Goal: Information Seeking & Learning: Learn about a topic

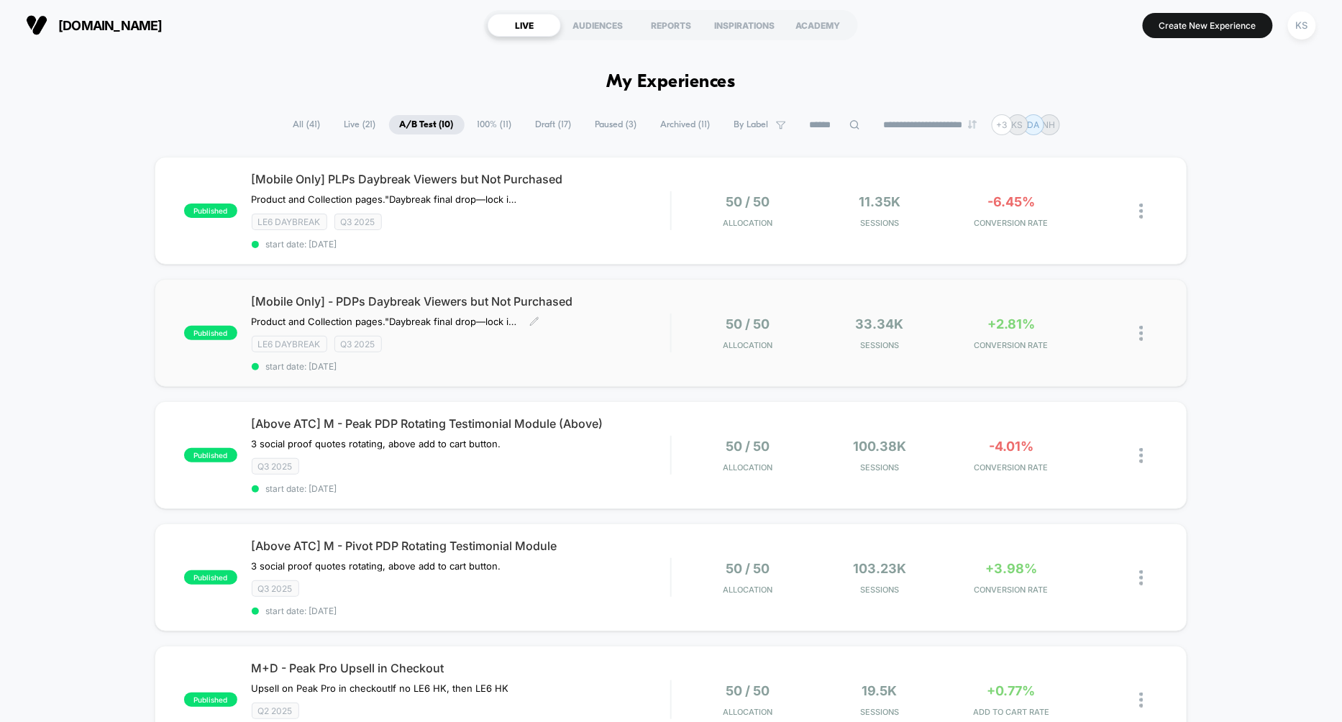
click at [619, 340] on div "LE6 Daybreak Q3 2025" at bounding box center [461, 344] width 419 height 17
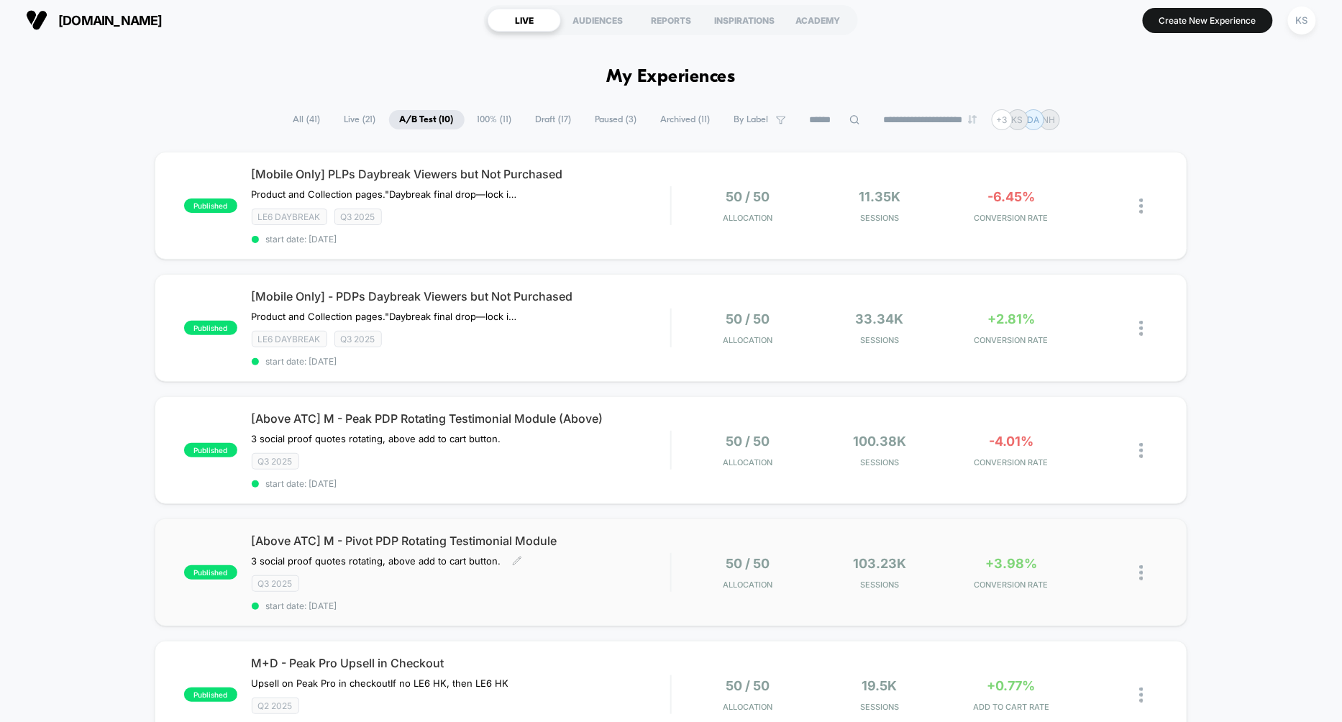
click at [379, 534] on span "[Above ATC] M - Pivot PDP Rotating Testimonial Module" at bounding box center [461, 541] width 419 height 14
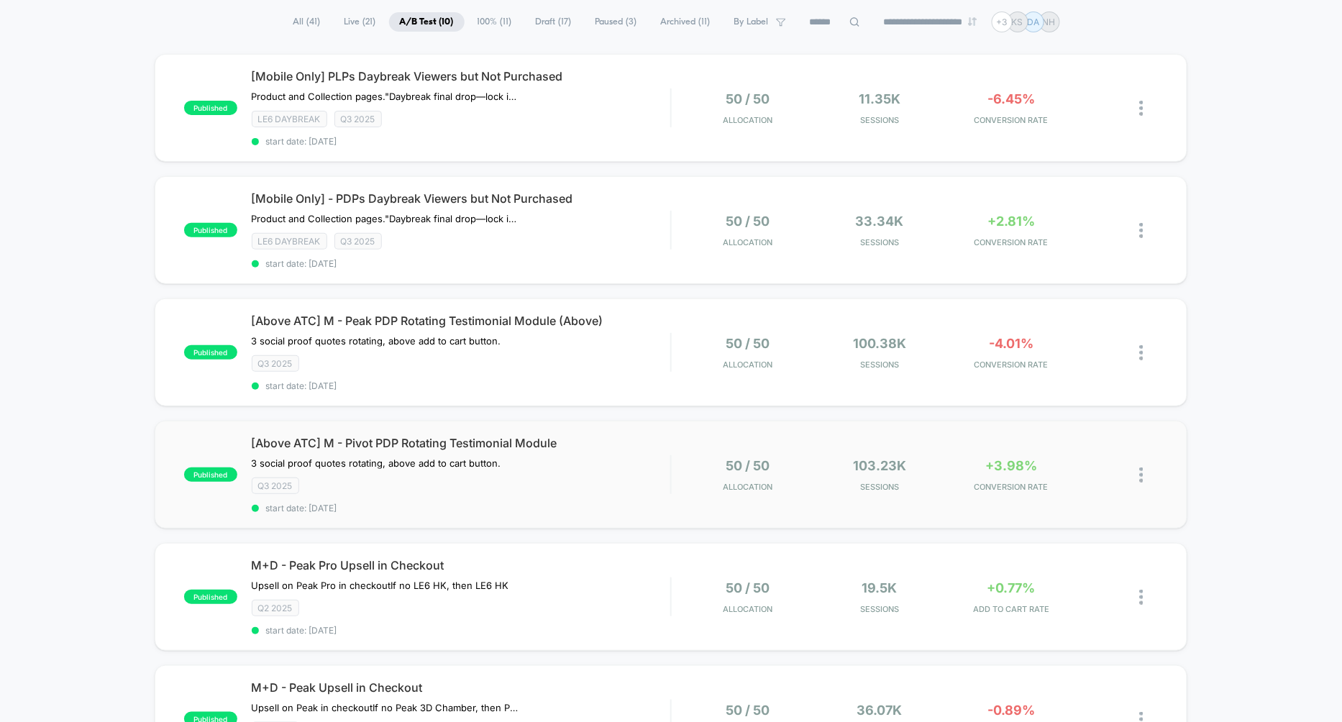
scroll to position [142, 0]
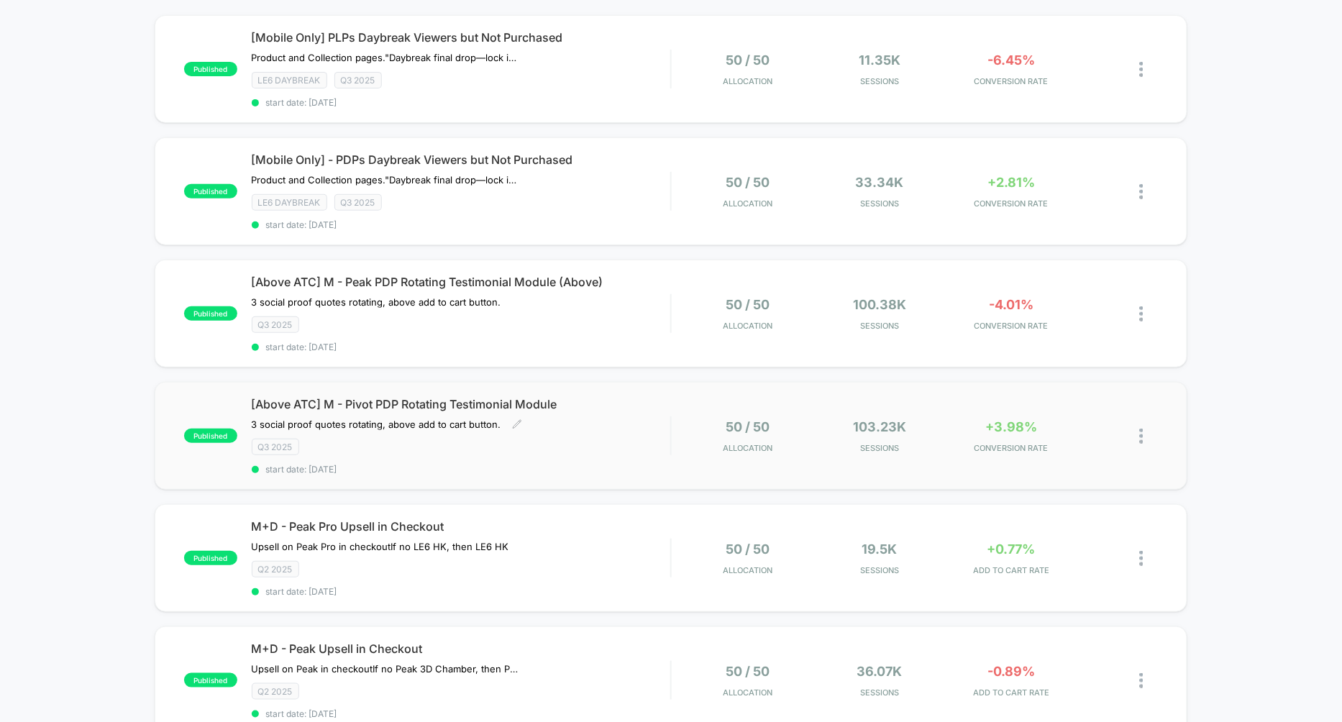
click at [451, 397] on span "[Above ATC] M - Pivot PDP Rotating Testimonial Module" at bounding box center [461, 404] width 419 height 14
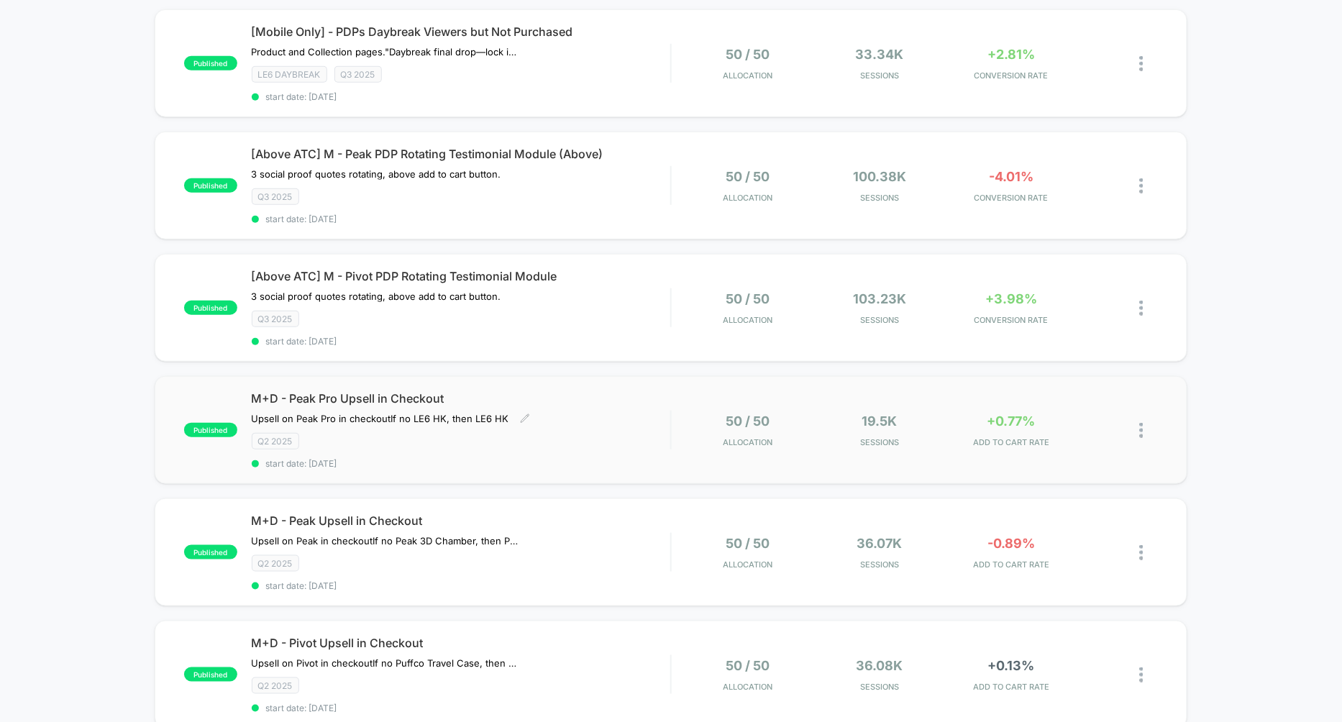
scroll to position [284, 0]
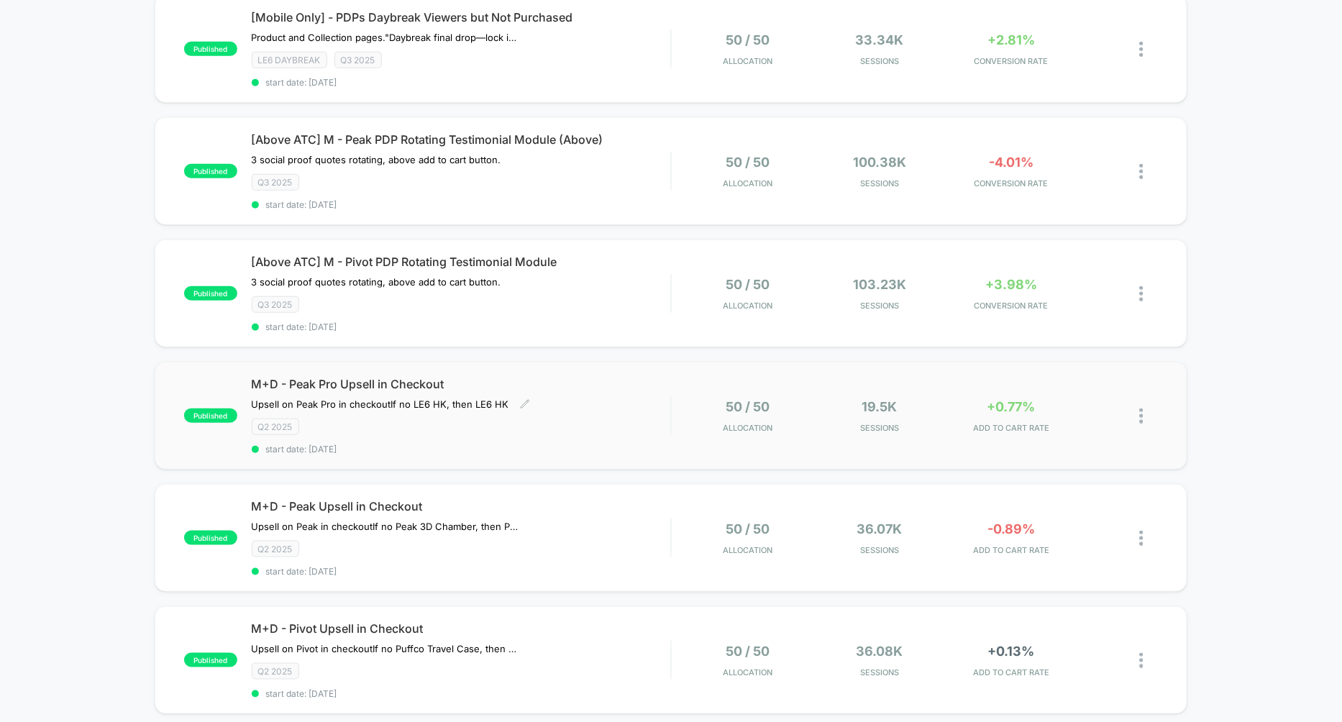
click at [421, 377] on span "M+D - Peak Pro Upsell in Checkout" at bounding box center [461, 384] width 419 height 14
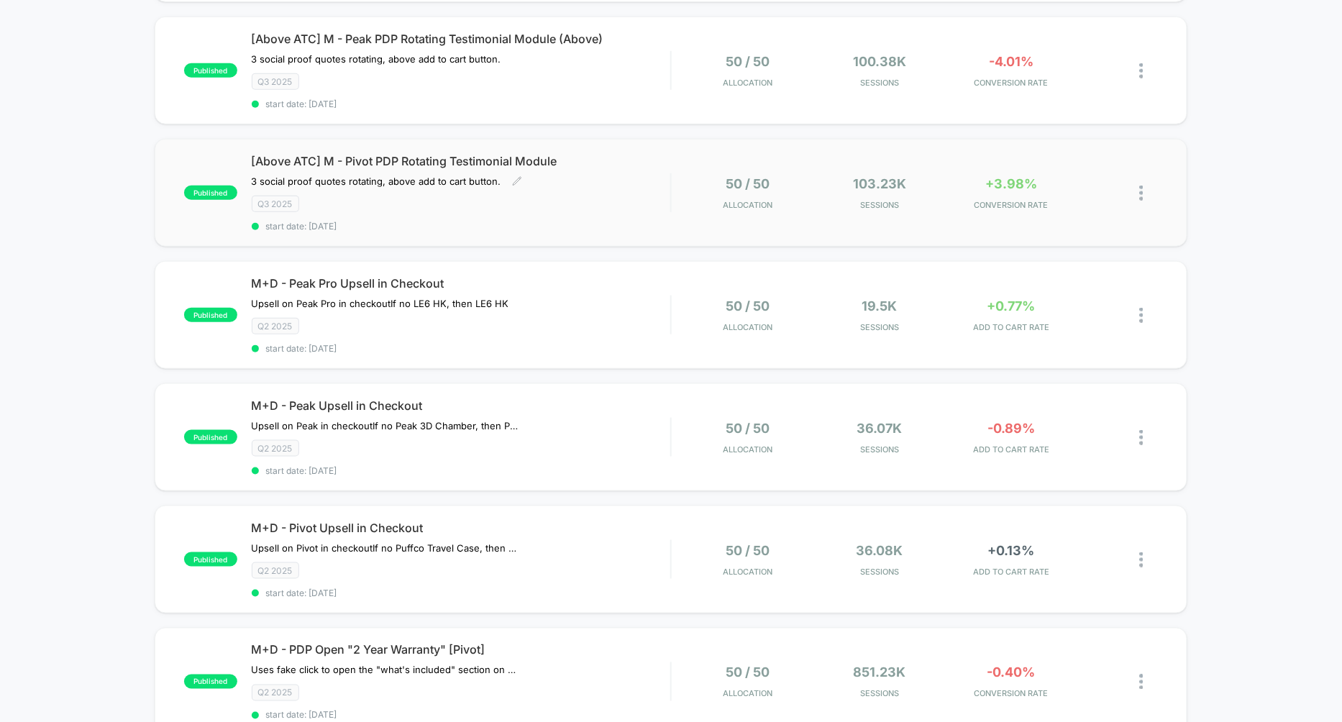
scroll to position [405, 0]
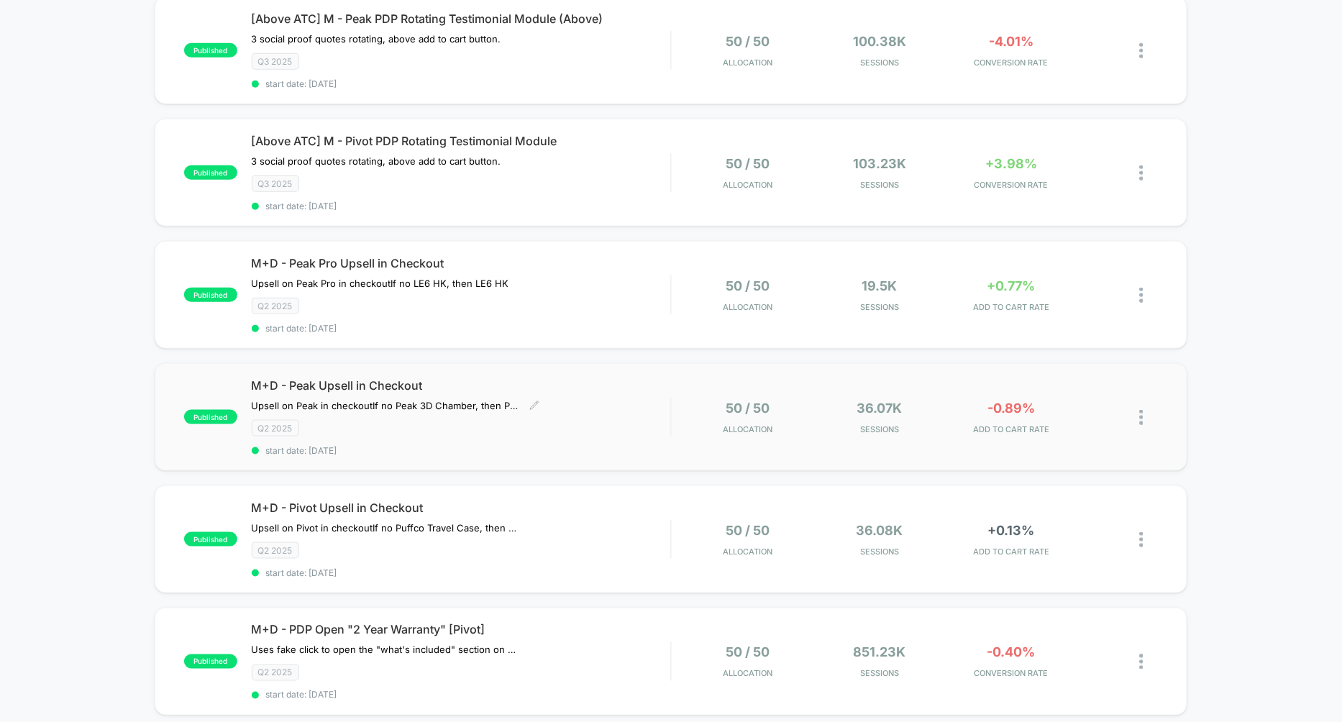
click at [452, 379] on span "M+D - Peak Upsell in Checkout" at bounding box center [461, 385] width 419 height 14
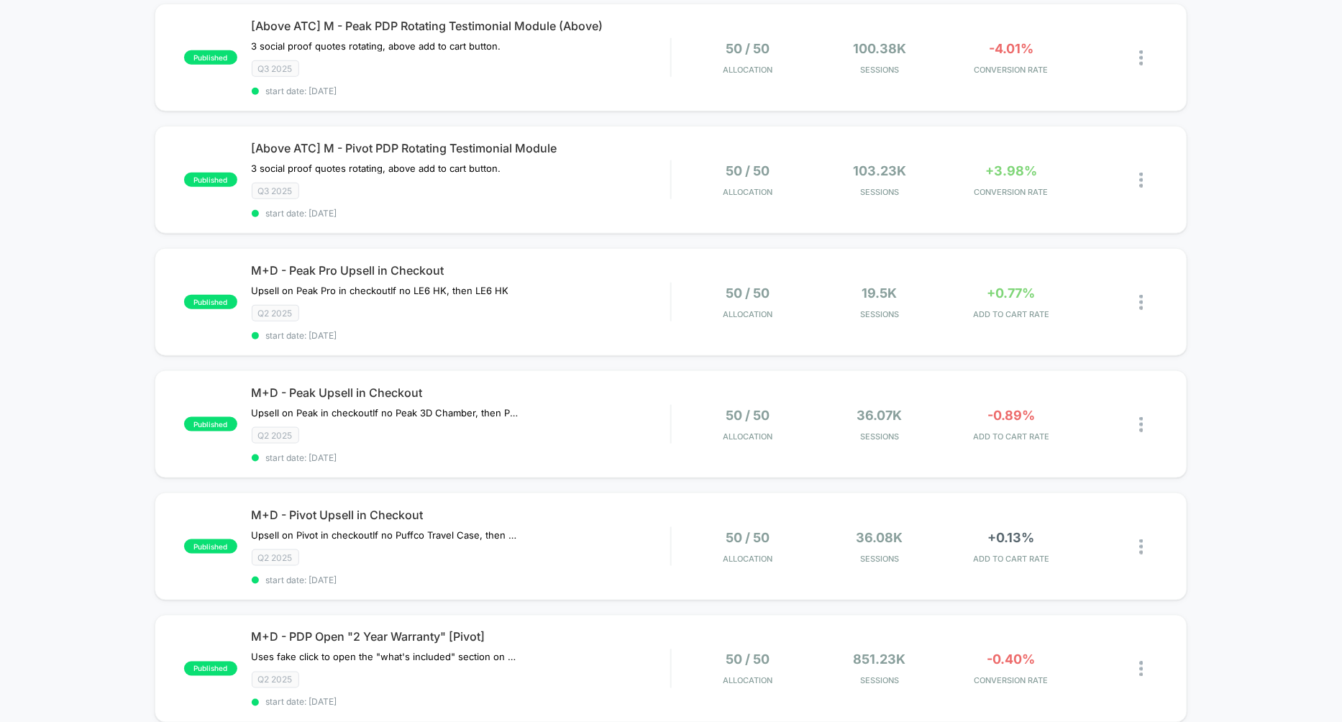
scroll to position [508, 0]
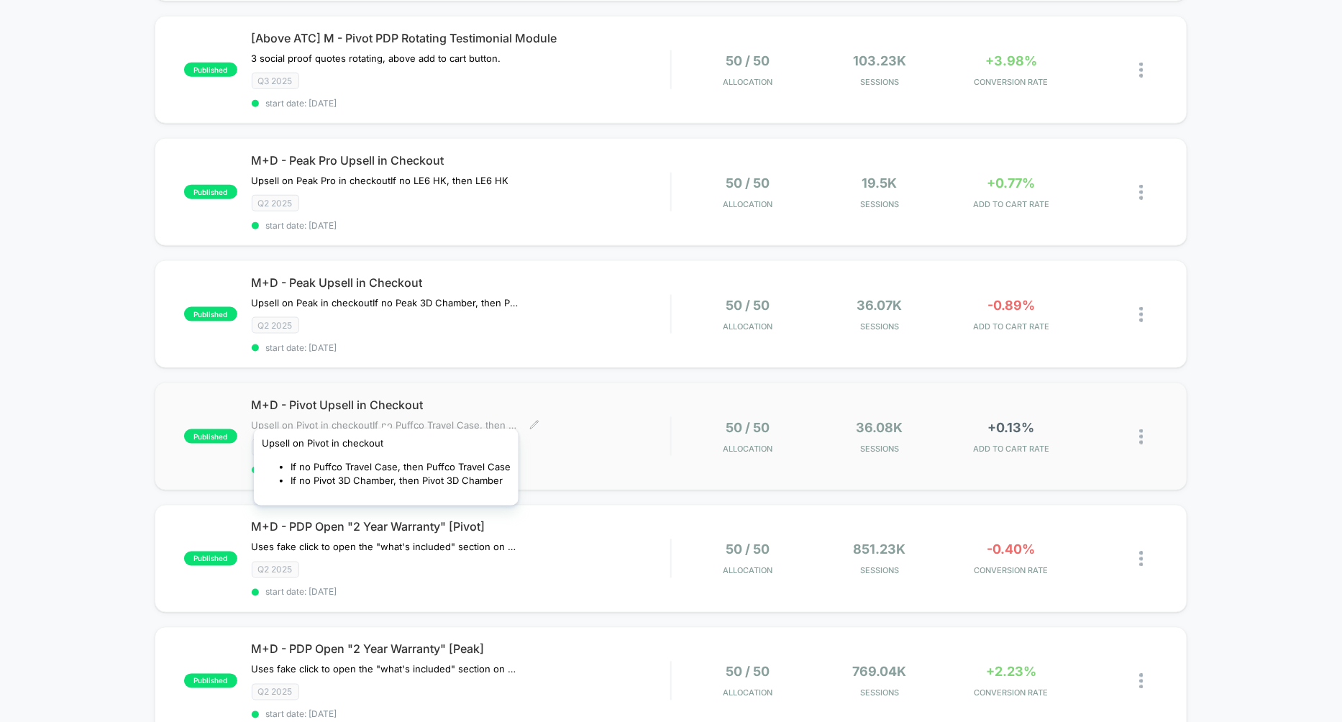
click at [384, 419] on span "Upsell on Pivot in checkoutIf no Puffco Travel Case, then Puffco Travel Case If…" at bounding box center [385, 425] width 267 height 12
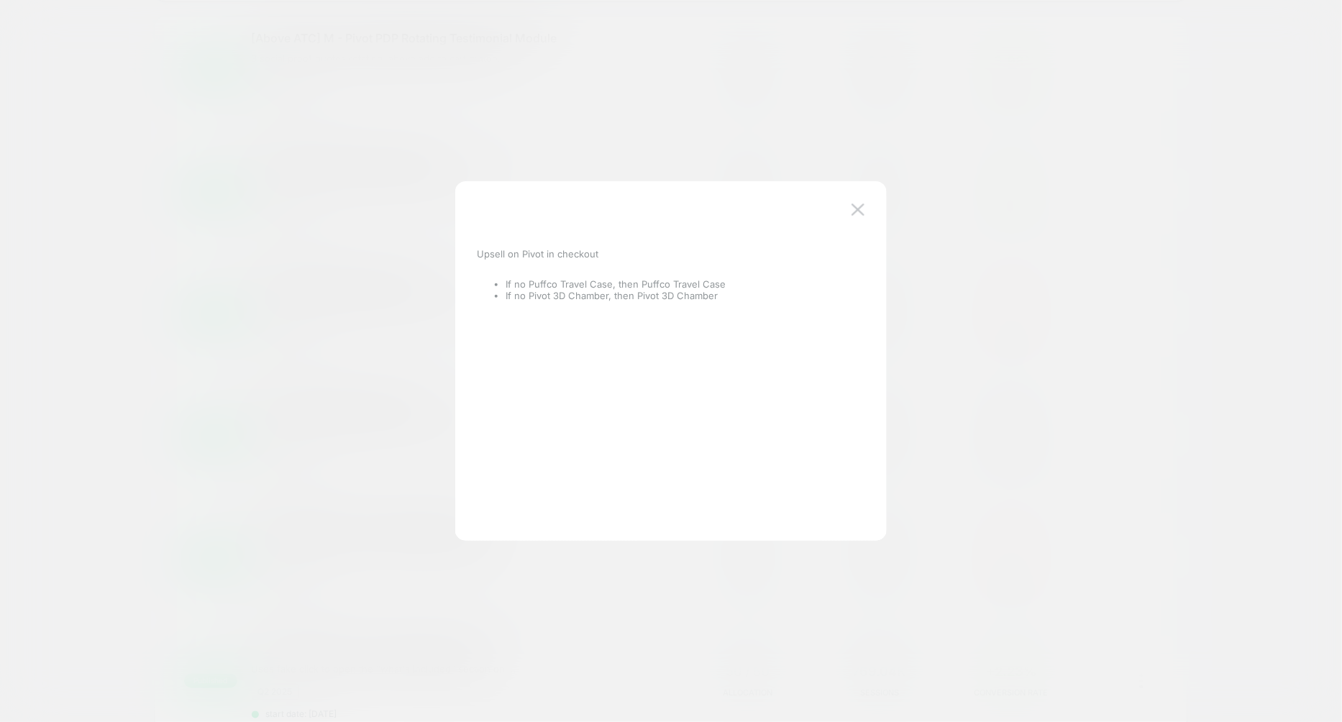
click at [322, 311] on div at bounding box center [671, 361] width 1342 height 722
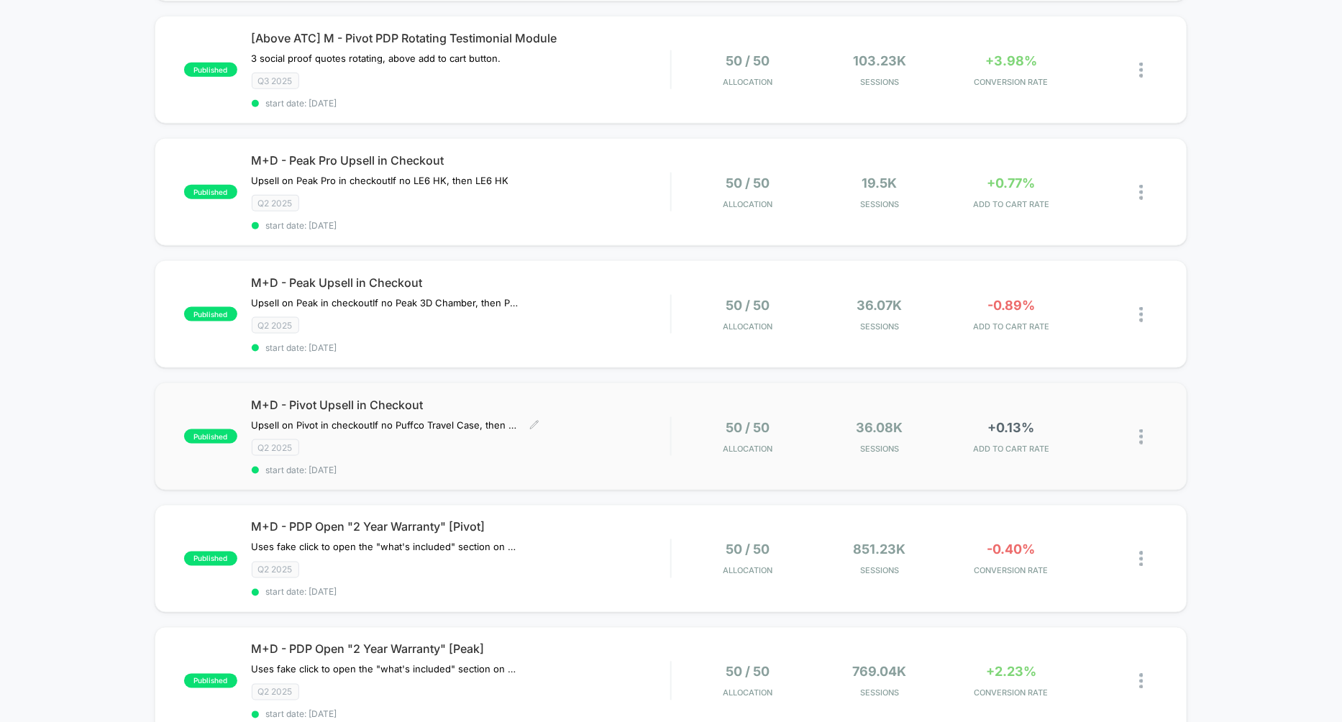
click at [327, 398] on span "M+D - Pivot Upsell in Checkout" at bounding box center [461, 405] width 419 height 14
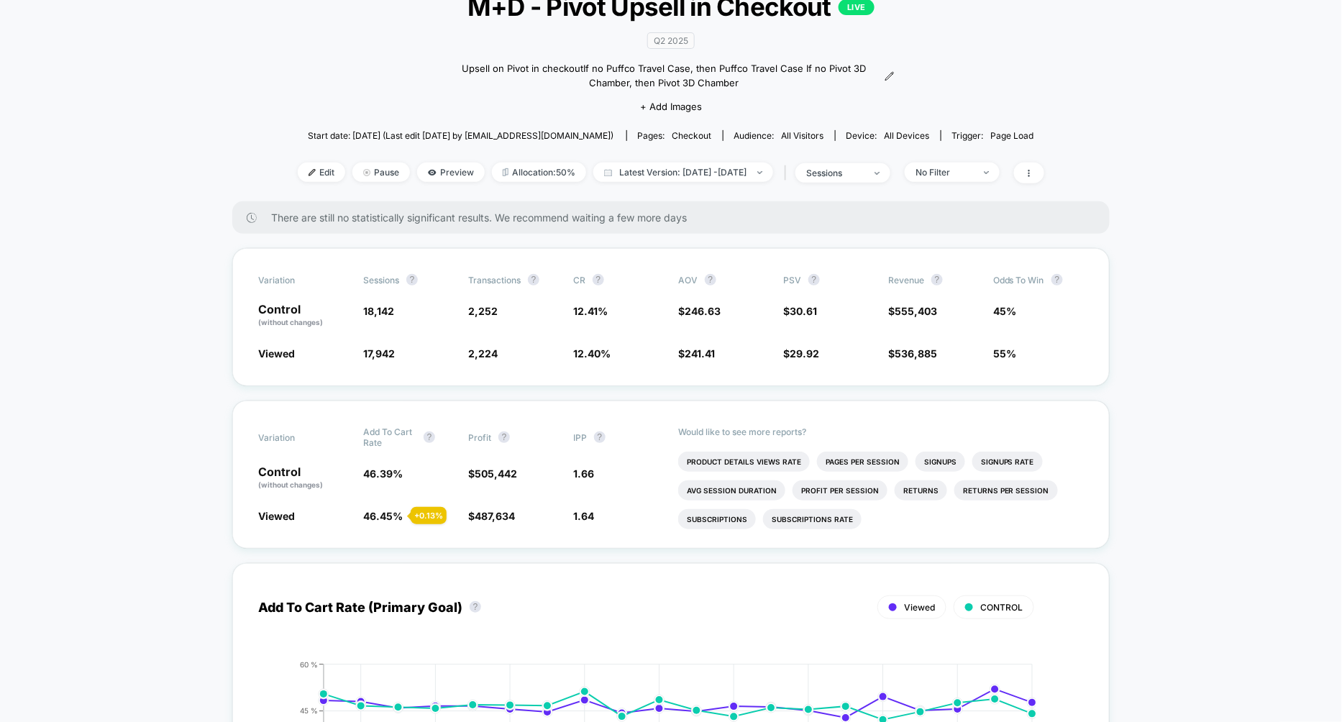
scroll to position [109, 0]
